Goal: Task Accomplishment & Management: Manage account settings

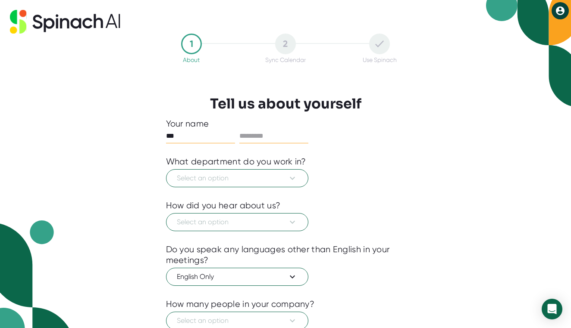
type input "***"
click at [272, 137] on input "text" at bounding box center [273, 136] width 69 height 14
type input "******"
click at [293, 179] on icon at bounding box center [292, 178] width 5 height 3
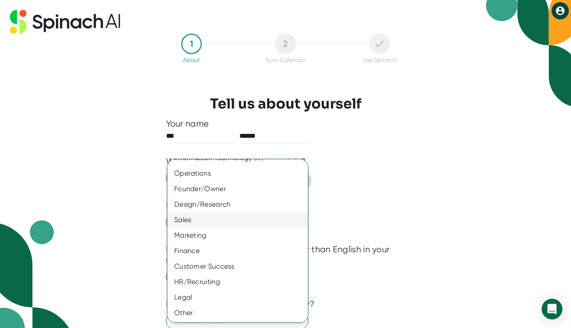
scroll to position [42, 0]
click at [241, 217] on div "Sales" at bounding box center [237, 220] width 140 height 16
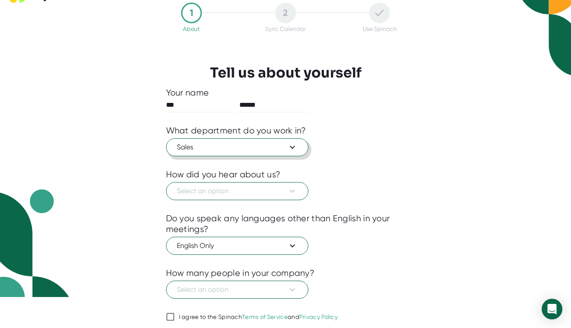
scroll to position [32, 0]
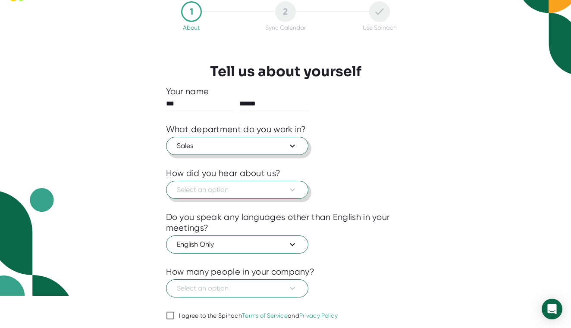
click at [286, 188] on span "Select an option" at bounding box center [237, 190] width 121 height 10
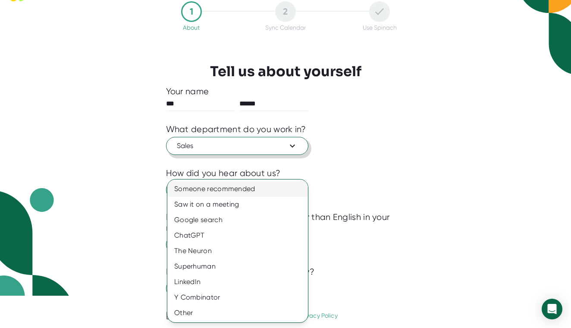
click at [253, 193] on div "Someone recommended" at bounding box center [237, 189] width 140 height 16
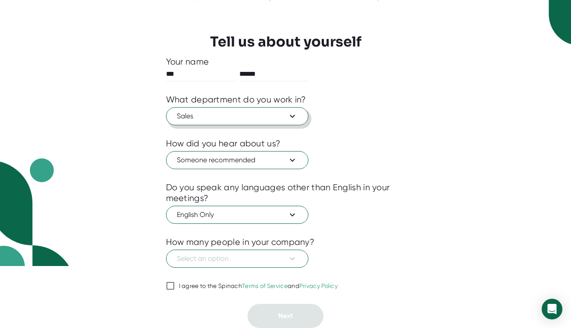
scroll to position [62, 0]
click at [299, 259] on button "Select an option" at bounding box center [237, 259] width 142 height 18
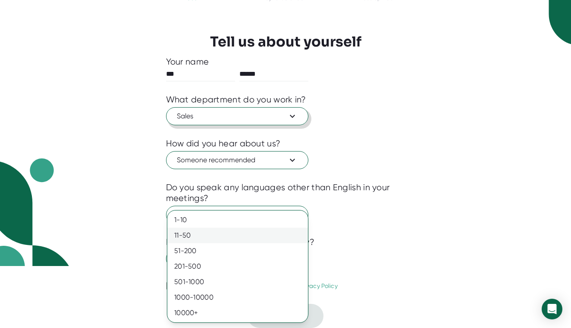
click at [249, 239] on div "11-50" at bounding box center [237, 236] width 140 height 16
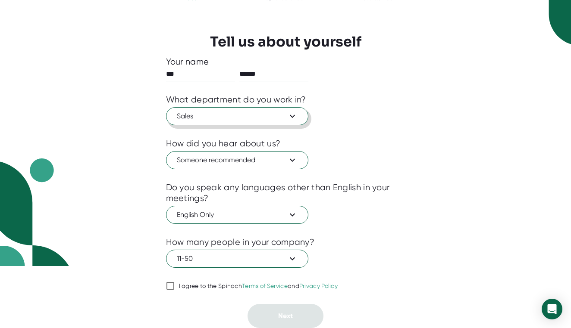
click at [177, 287] on span "I agree to the Spinach Terms of Service and Privacy Policy" at bounding box center [256, 287] width 163 height 8
click at [175, 287] on input "I agree to the Spinach Terms of Service and Privacy Policy" at bounding box center [170, 286] width 9 height 10
checkbox input "true"
click at [281, 309] on button "Next" at bounding box center [285, 316] width 76 height 24
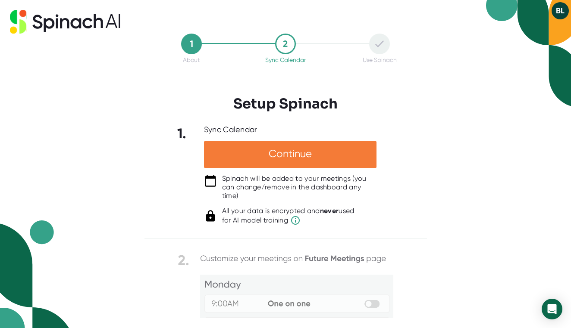
click at [314, 158] on div "Continue" at bounding box center [290, 154] width 172 height 27
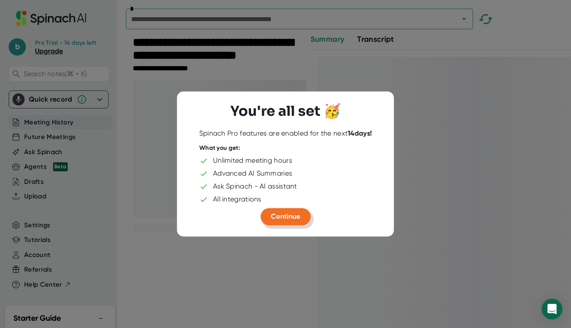
click at [289, 221] on button "Continue" at bounding box center [285, 216] width 50 height 17
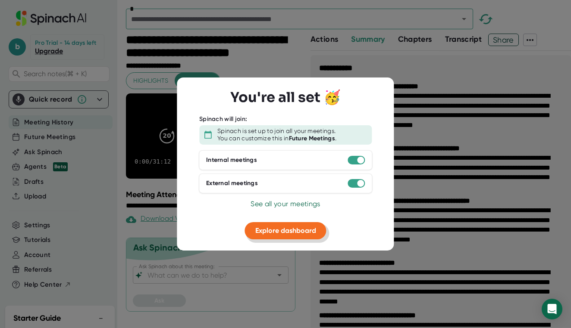
click at [308, 232] on span "Explore dashboard" at bounding box center [285, 230] width 61 height 8
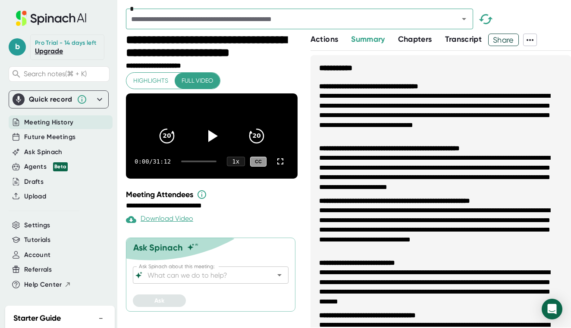
click at [56, 101] on div "Quick record" at bounding box center [51, 99] width 44 height 9
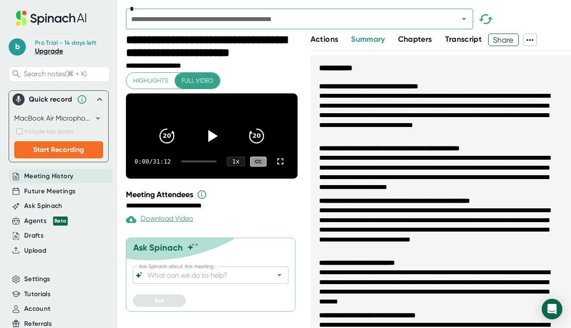
click at [103, 98] on icon at bounding box center [99, 99] width 10 height 10
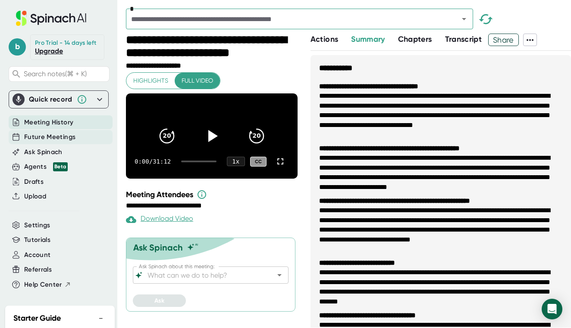
click at [80, 139] on div "Future Meetings" at bounding box center [61, 137] width 104 height 14
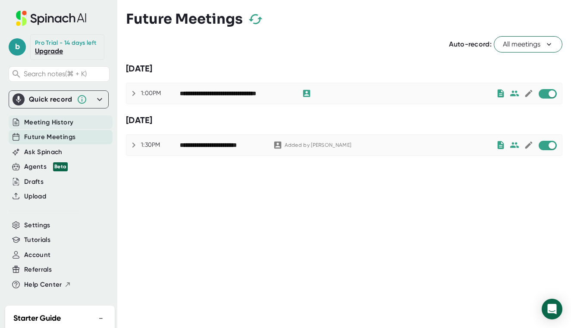
click at [81, 123] on div "Meeting History" at bounding box center [61, 122] width 104 height 14
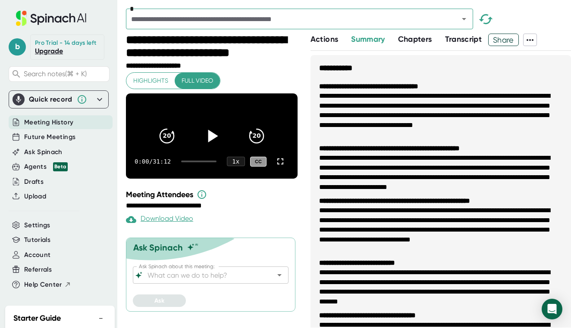
click at [216, 139] on icon at bounding box center [212, 136] width 22 height 22
click at [281, 167] on icon at bounding box center [280, 161] width 10 height 10
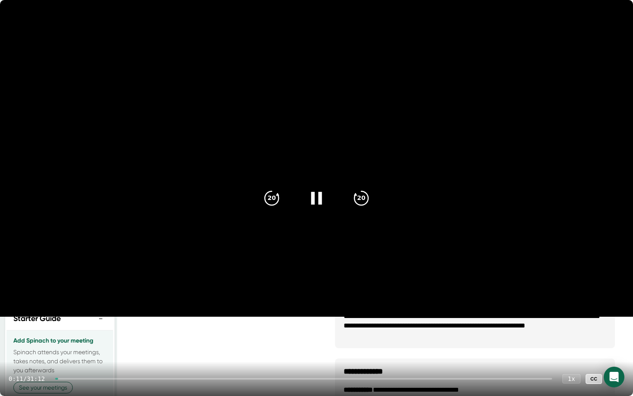
click at [68, 328] on div at bounding box center [303, 379] width 497 height 2
click at [73, 328] on div at bounding box center [303, 379] width 497 height 2
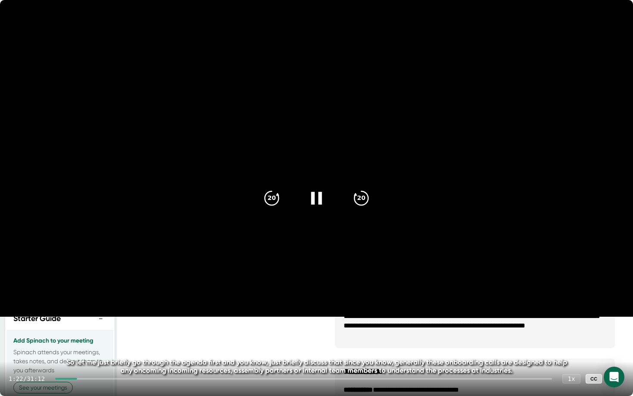
click at [87, 328] on div at bounding box center [303, 379] width 497 height 2
click at [93, 328] on div at bounding box center [303, 379] width 497 height 2
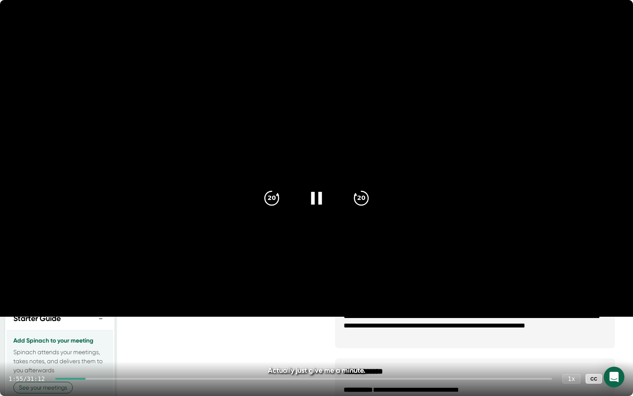
click at [99, 328] on div at bounding box center [303, 379] width 497 height 2
click at [106, 328] on div at bounding box center [303, 379] width 497 height 2
click at [115, 328] on div at bounding box center [303, 379] width 497 height 2
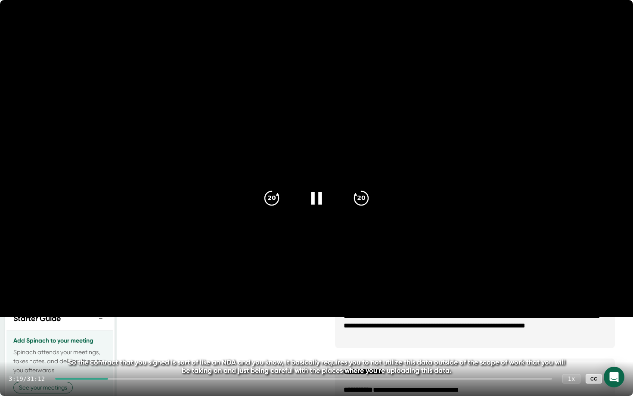
click at [122, 328] on div at bounding box center [303, 379] width 497 height 2
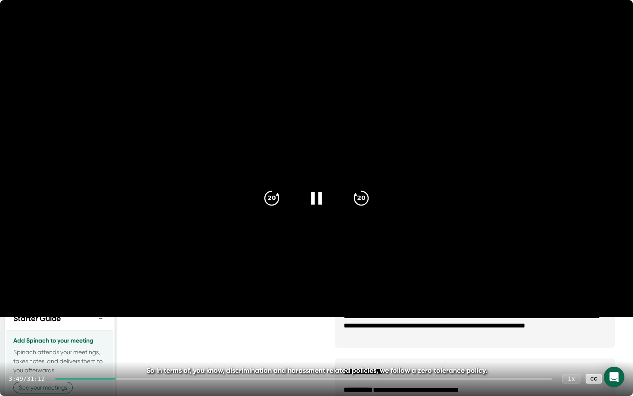
click at [134, 328] on div at bounding box center [303, 379] width 497 height 2
click at [153, 328] on div "4:31 / 31:12 1 x CC" at bounding box center [316, 379] width 633 height 34
click at [153, 328] on div at bounding box center [303, 379] width 497 height 2
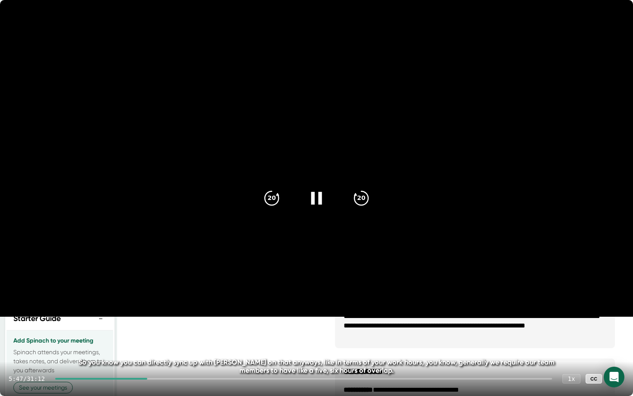
click at [168, 328] on div "5:47 / 31:12 1 x CC" at bounding box center [316, 379] width 633 height 34
click at [168, 328] on div at bounding box center [303, 379] width 497 height 2
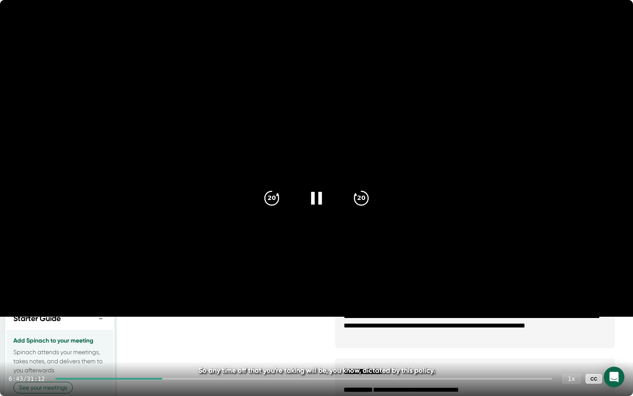
click at [183, 328] on div at bounding box center [303, 379] width 497 height 2
click at [195, 328] on div at bounding box center [303, 379] width 497 height 2
click at [206, 328] on div "8:27 / 31:12 1 x CC" at bounding box center [316, 379] width 633 height 34
click at [209, 328] on div at bounding box center [303, 379] width 497 height 2
click at [217, 328] on div at bounding box center [303, 379] width 497 height 2
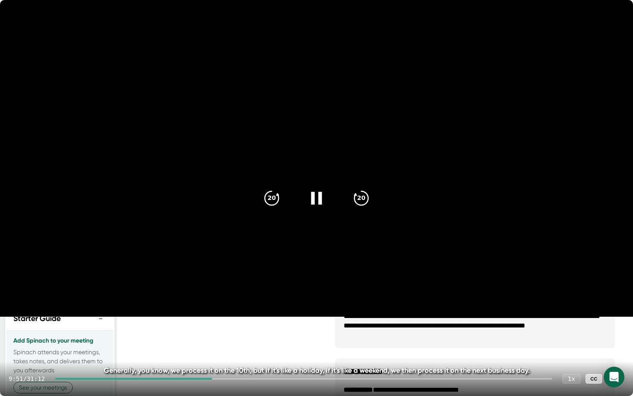
click at [229, 328] on div "9:51 / 31:12 1 x CC" at bounding box center [316, 379] width 633 height 34
click at [229, 328] on div at bounding box center [303, 379] width 497 height 2
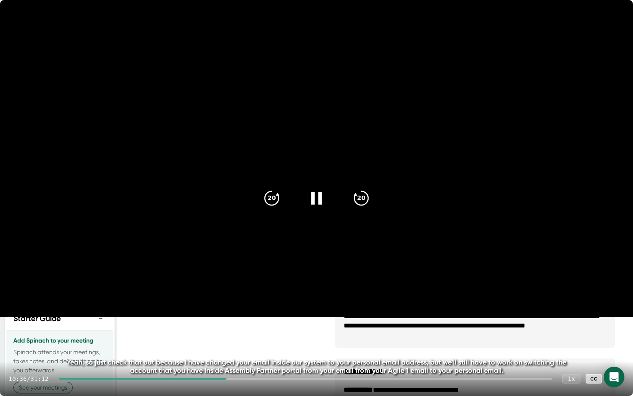
click at [240, 328] on div at bounding box center [305, 379] width 493 height 2
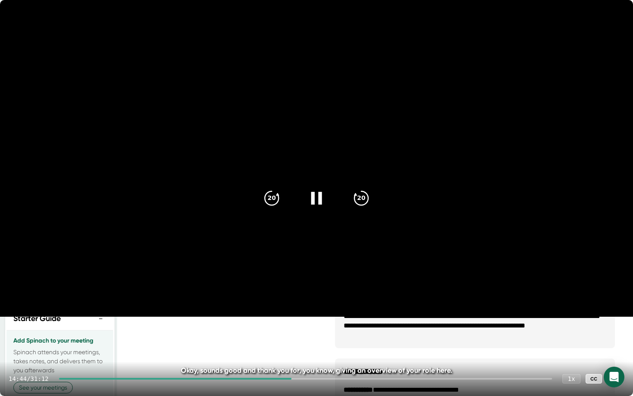
click at [298, 328] on div at bounding box center [305, 379] width 493 height 2
click at [304, 328] on div at bounding box center [305, 379] width 493 height 2
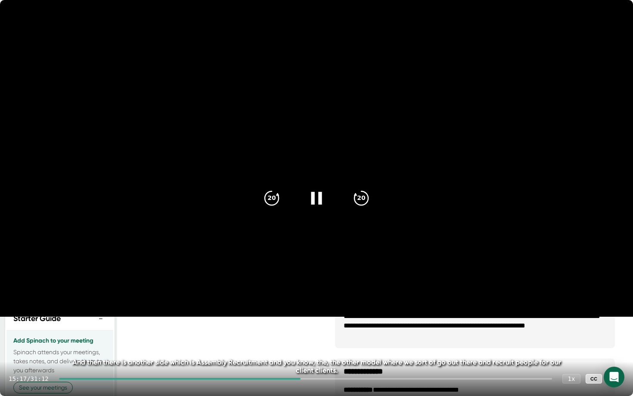
click at [310, 328] on div at bounding box center [305, 379] width 493 height 2
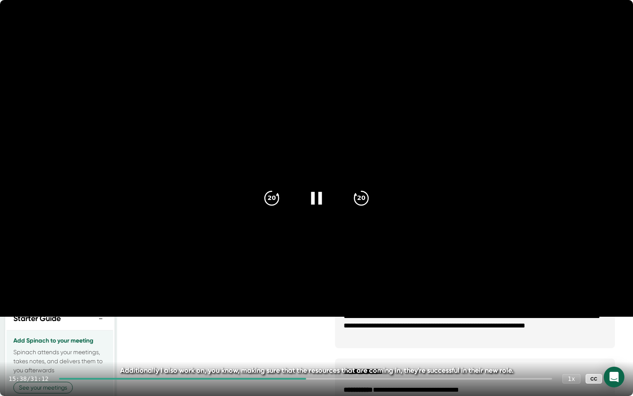
click at [321, 328] on div at bounding box center [305, 379] width 493 height 2
click at [333, 328] on div "16:20 / 31:12 1 x CC" at bounding box center [316, 379] width 633 height 34
click at [346, 328] on div at bounding box center [305, 379] width 493 height 2
click at [367, 328] on div at bounding box center [305, 379] width 493 height 2
click at [393, 328] on div at bounding box center [305, 379] width 493 height 2
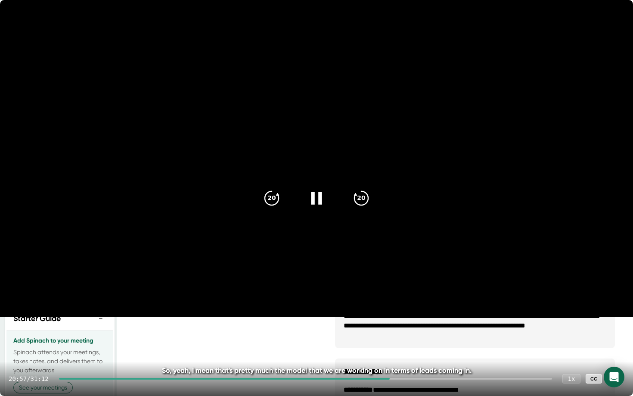
click at [418, 328] on div at bounding box center [305, 379] width 493 height 2
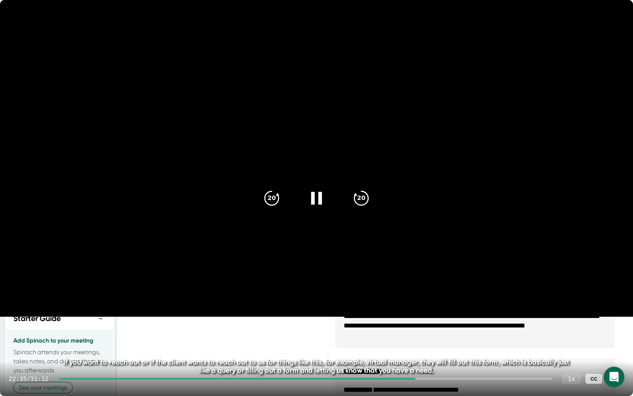
click at [437, 328] on div at bounding box center [305, 379] width 493 height 2
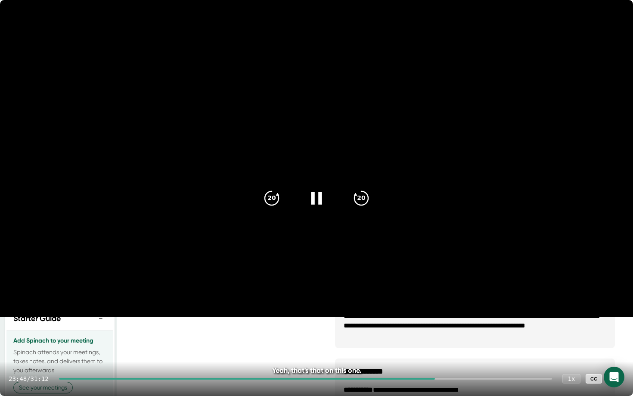
click at [455, 328] on div at bounding box center [305, 379] width 493 height 2
click at [466, 328] on div at bounding box center [305, 379] width 493 height 2
click at [473, 328] on div at bounding box center [305, 379] width 493 height 2
click at [481, 328] on div at bounding box center [305, 379] width 493 height 2
click at [494, 328] on div at bounding box center [305, 379] width 493 height 2
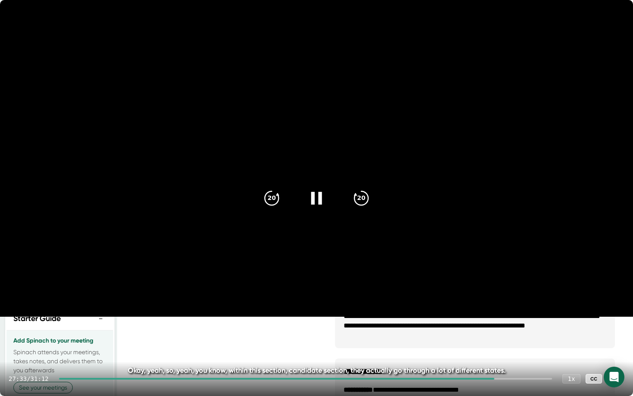
click at [570, 328] on icon at bounding box center [616, 379] width 6 height 6
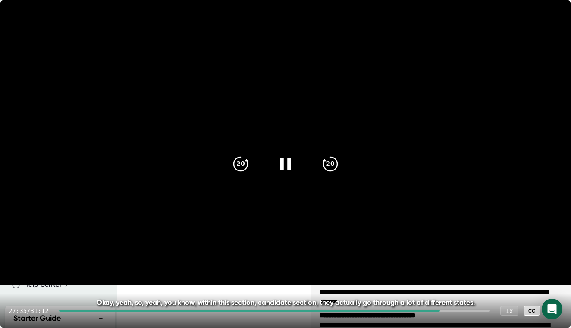
click at [274, 153] on icon at bounding box center [285, 164] width 22 height 22
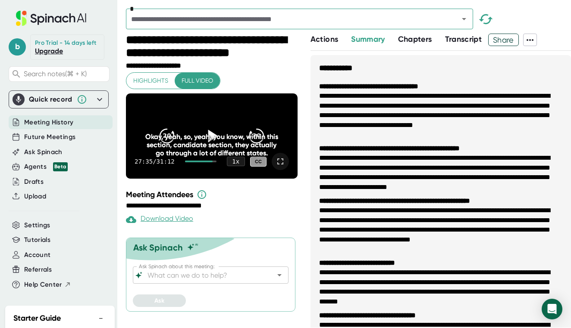
click at [93, 123] on div "Meeting History" at bounding box center [61, 122] width 104 height 14
